Goal: Find specific page/section: Find specific page/section

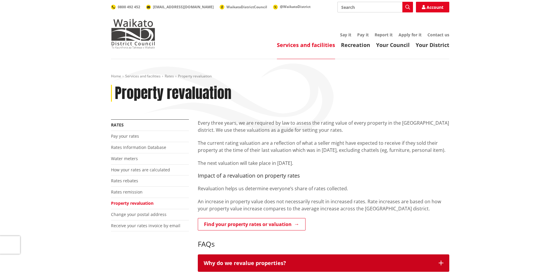
scroll to position [30, 0]
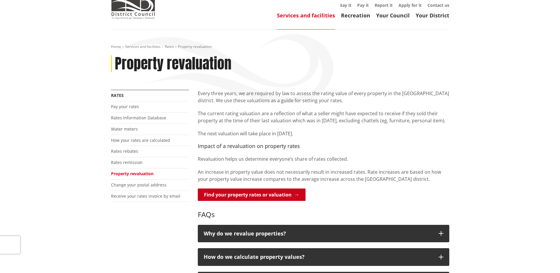
click at [246, 196] on link "Find your property rates or valuation" at bounding box center [252, 195] width 108 height 12
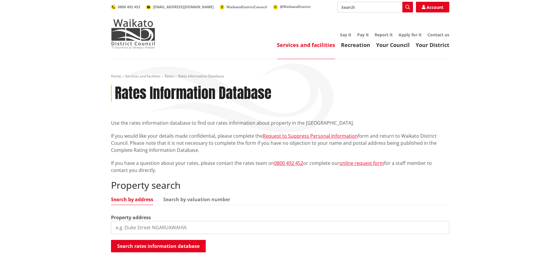
click at [212, 228] on input "search" at bounding box center [280, 227] width 339 height 13
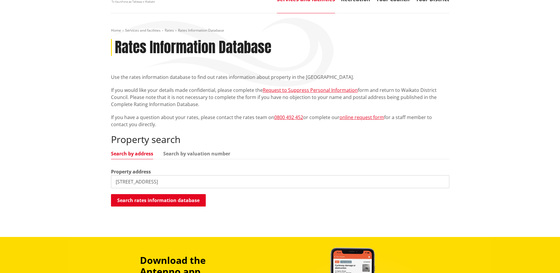
scroll to position [59, 0]
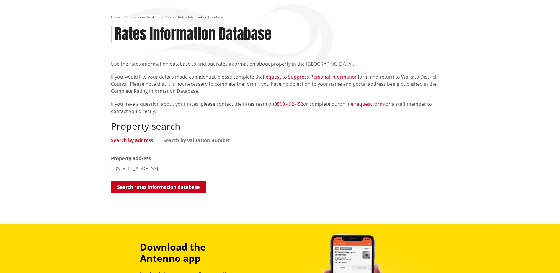
type input "[STREET_ADDRESS]"
click at [174, 184] on button "Search rates information database" at bounding box center [158, 187] width 95 height 12
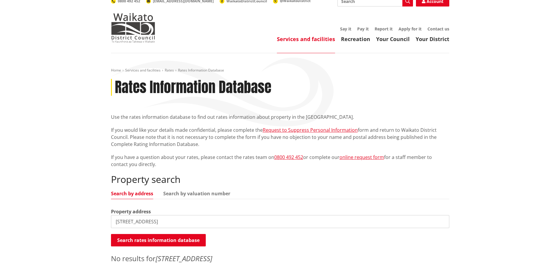
scroll to position [0, 0]
